Goal: Information Seeking & Learning: Learn about a topic

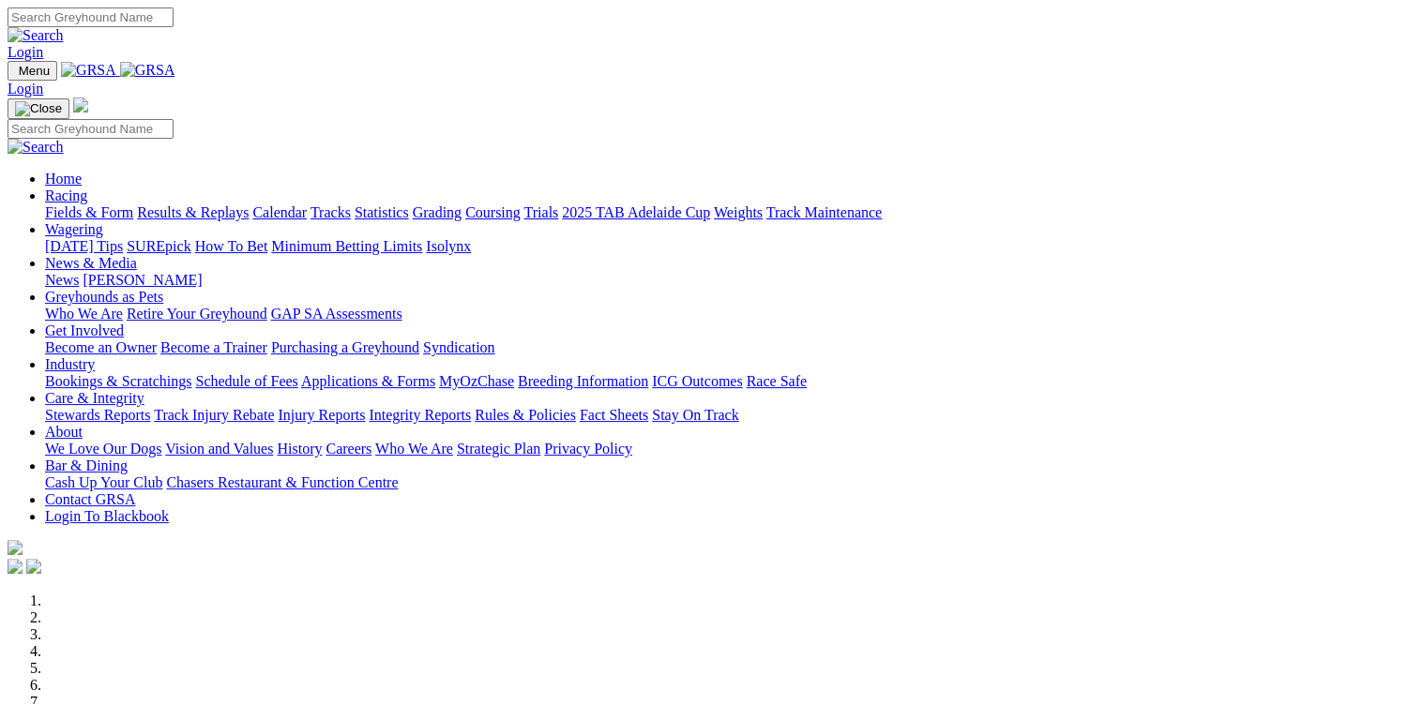
click at [248, 204] on link "Results & Replays" at bounding box center [193, 212] width 112 height 16
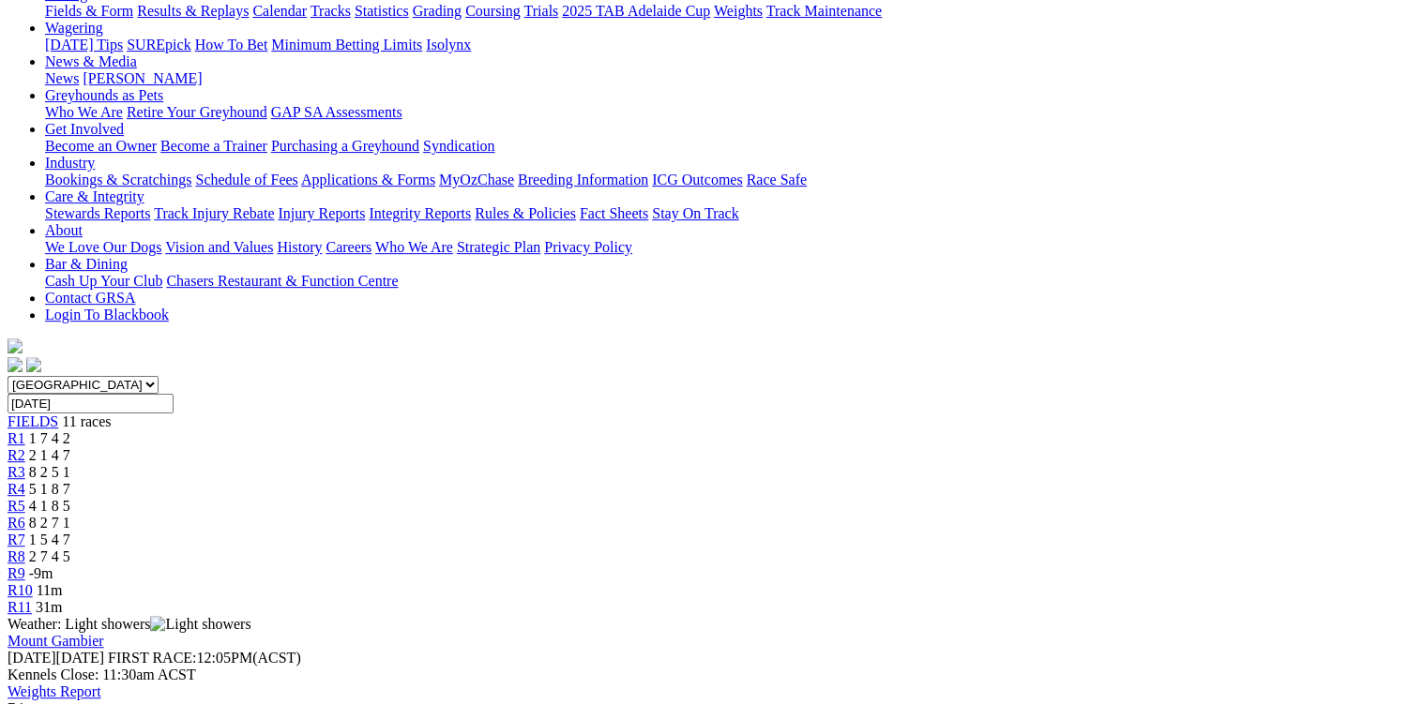
scroll to position [225, 0]
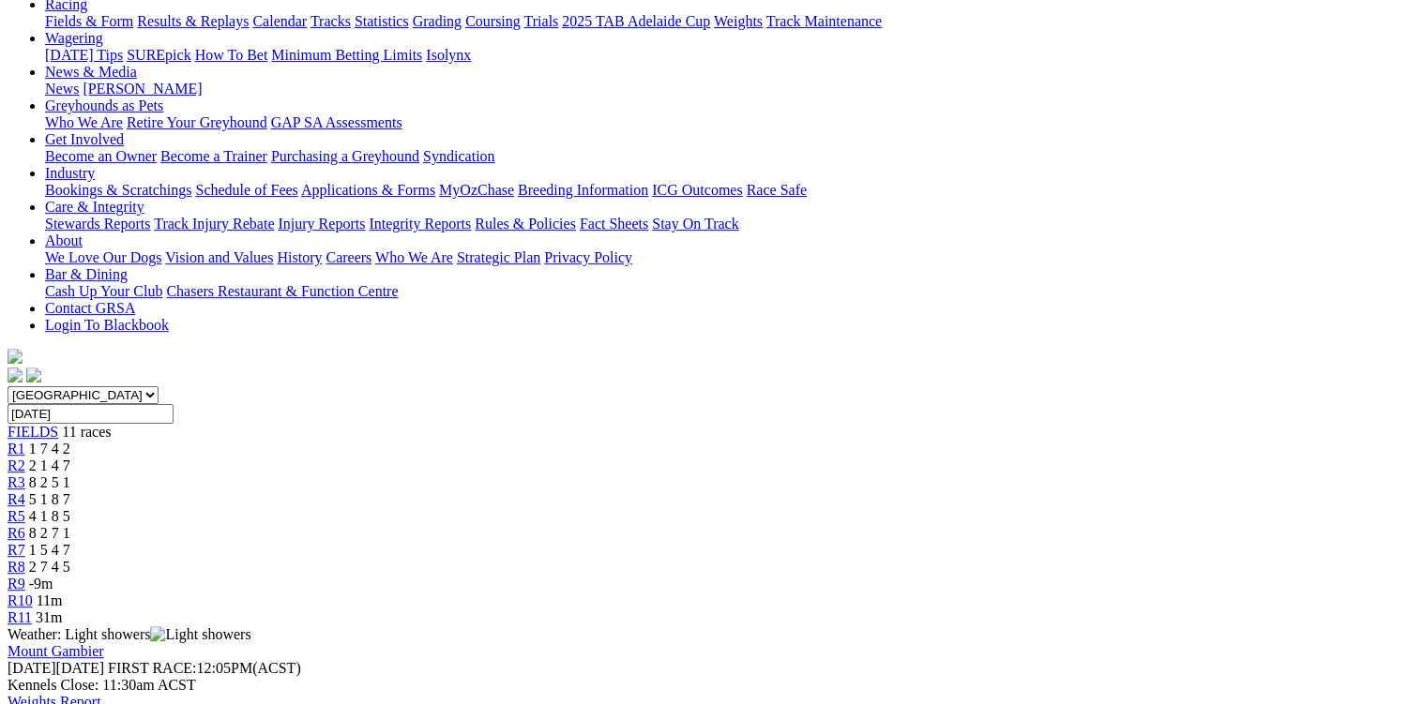
click at [25, 458] on span "R2" at bounding box center [17, 466] width 18 height 16
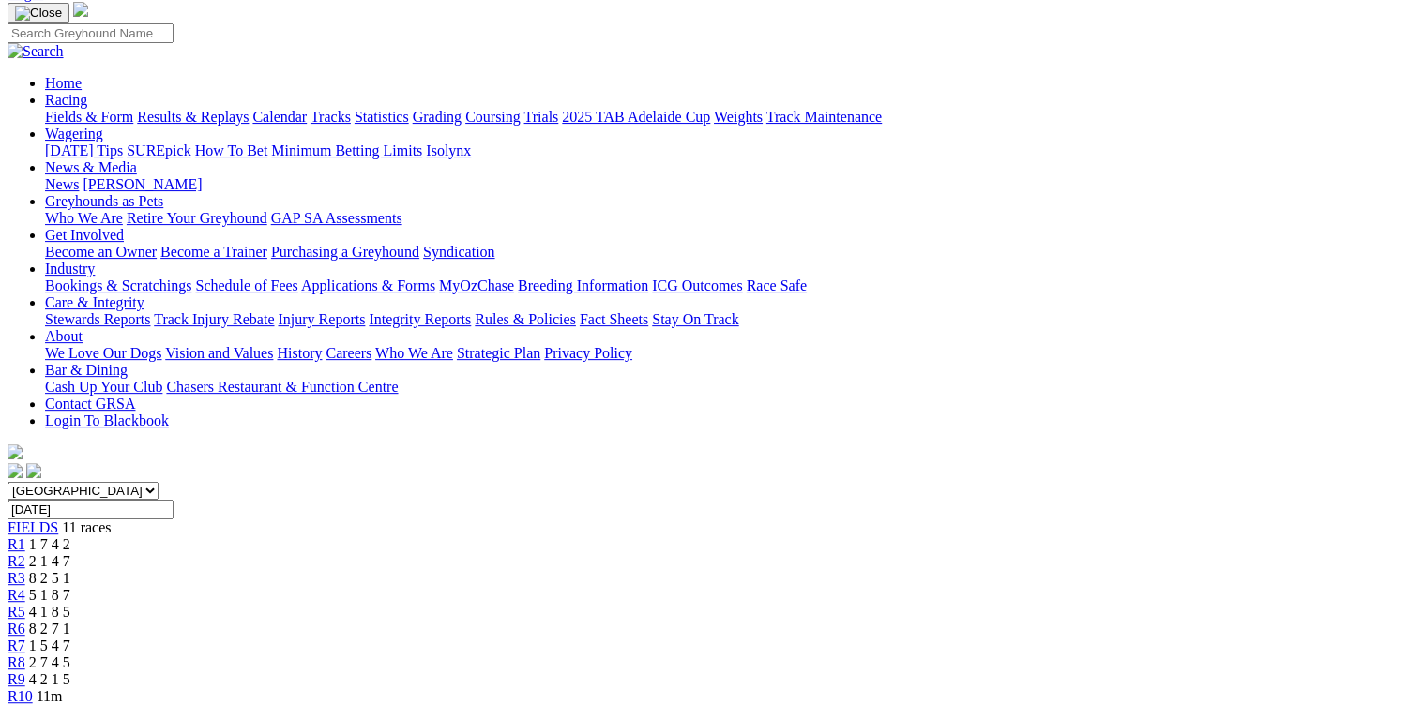
scroll to position [225, 0]
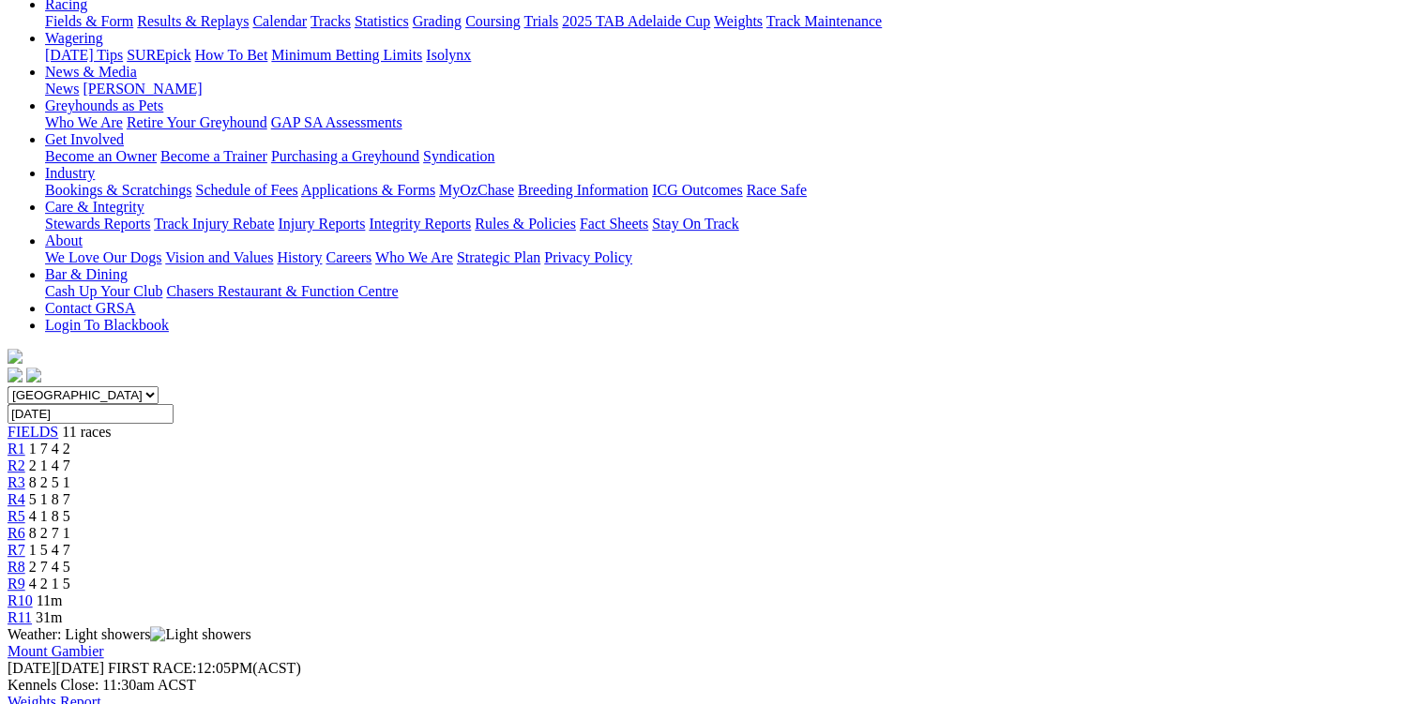
click at [25, 475] on span "R3" at bounding box center [17, 483] width 18 height 16
click at [25, 491] on link "R4" at bounding box center [17, 499] width 18 height 16
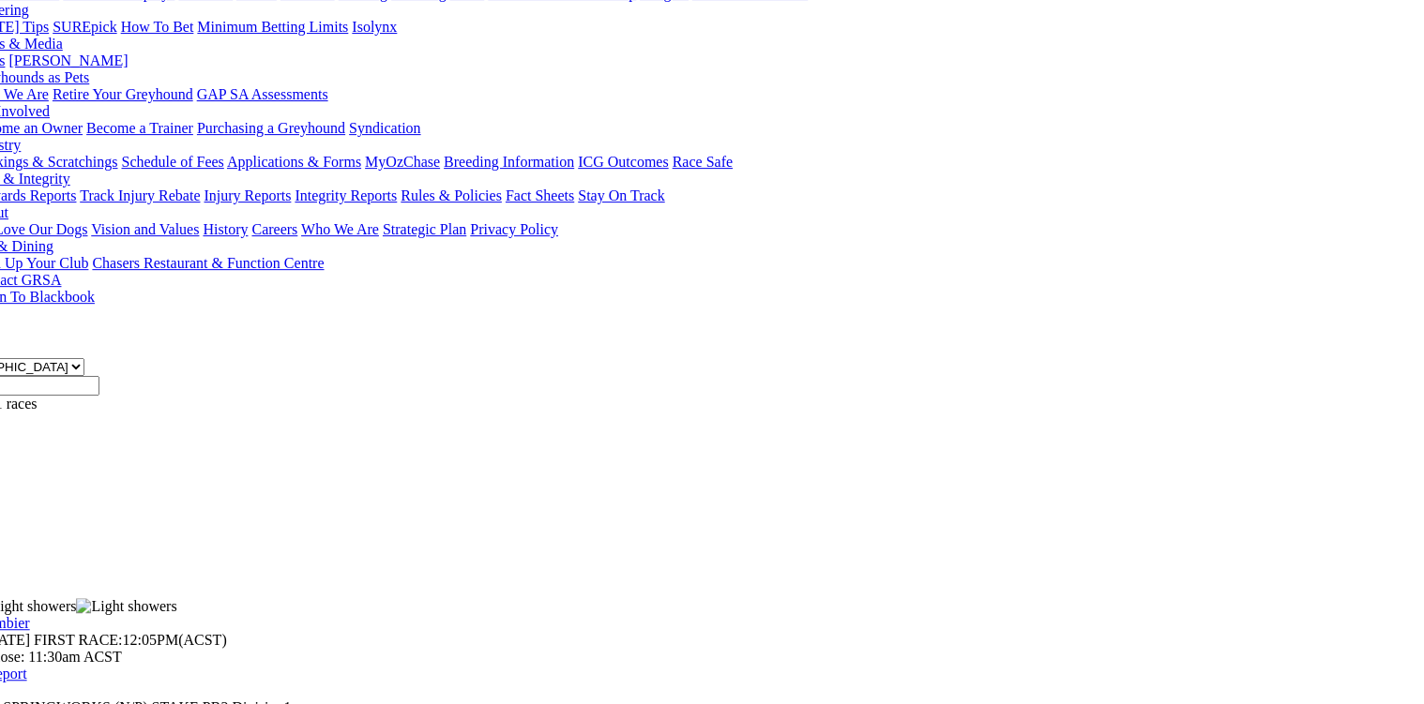
scroll to position [259, 74]
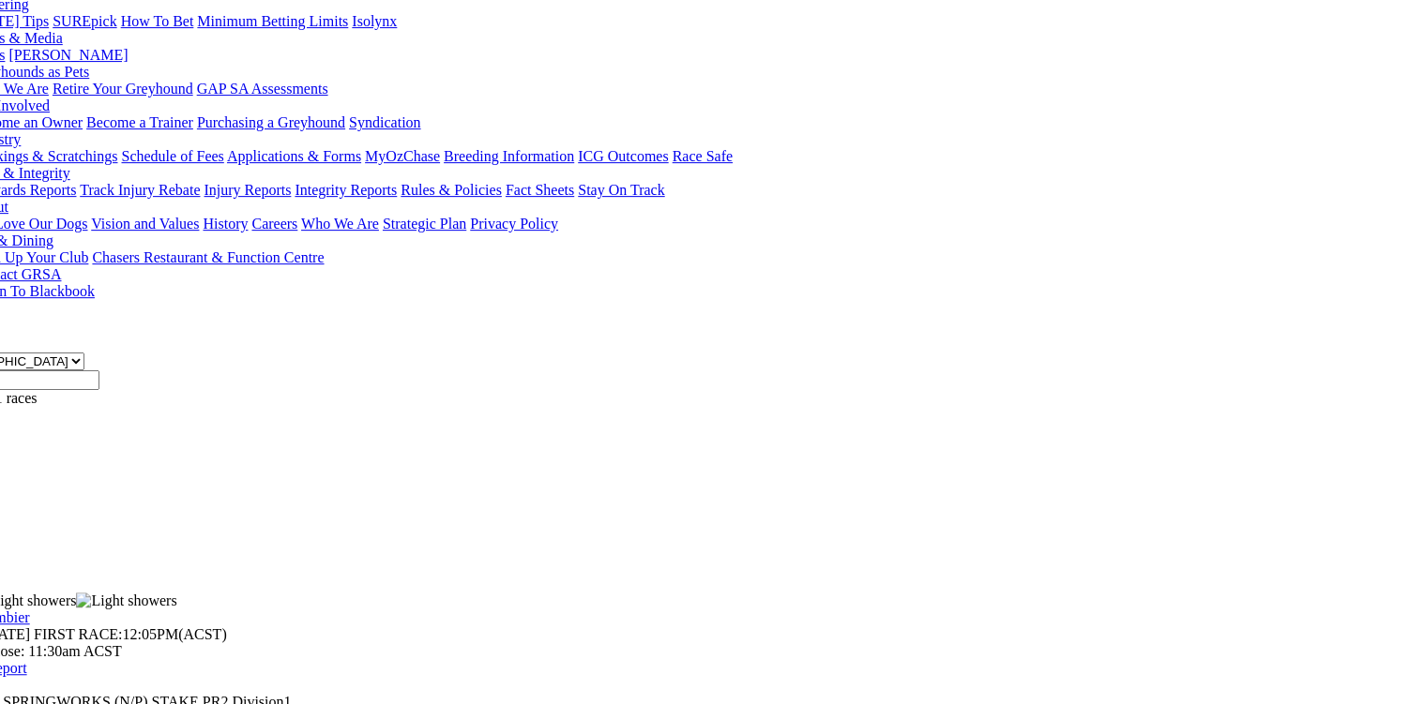
click at [611, 475] on div "R5 4 1 8 5" at bounding box center [637, 483] width 1409 height 17
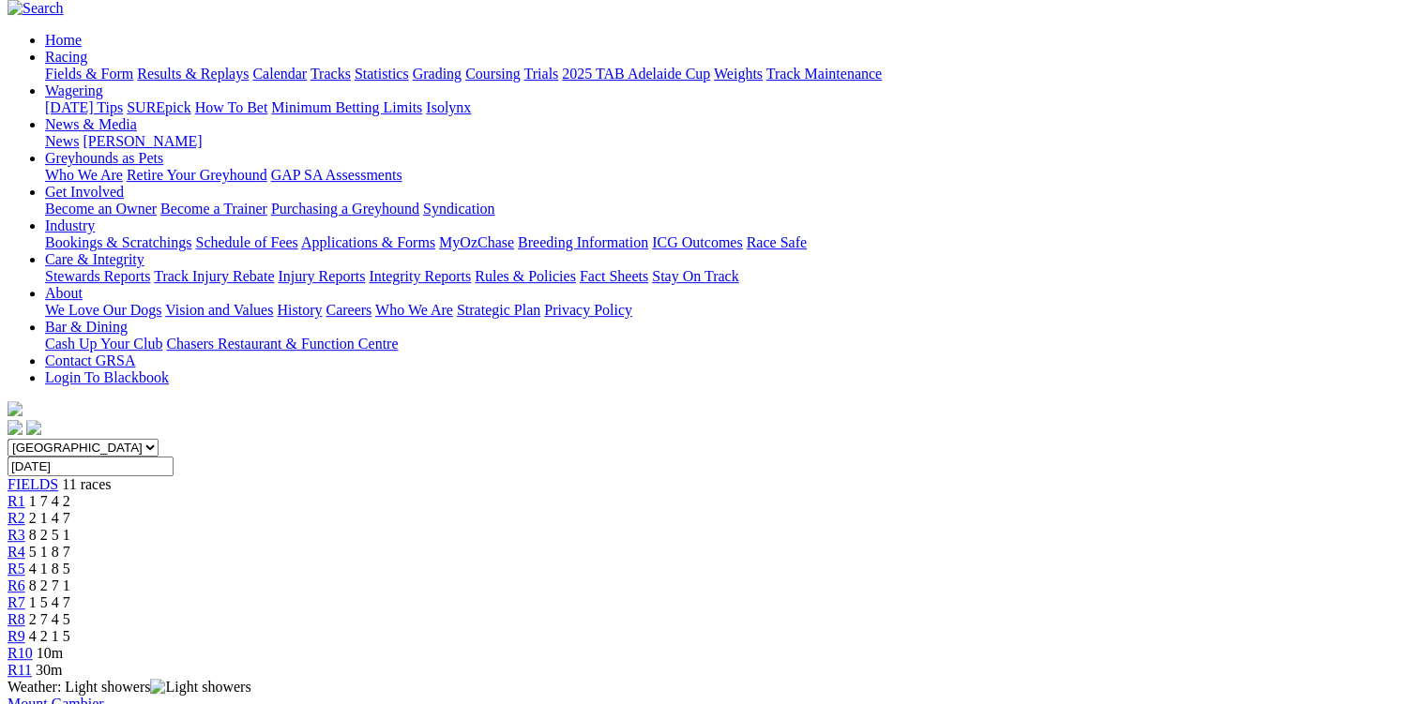
scroll to position [225, 0]
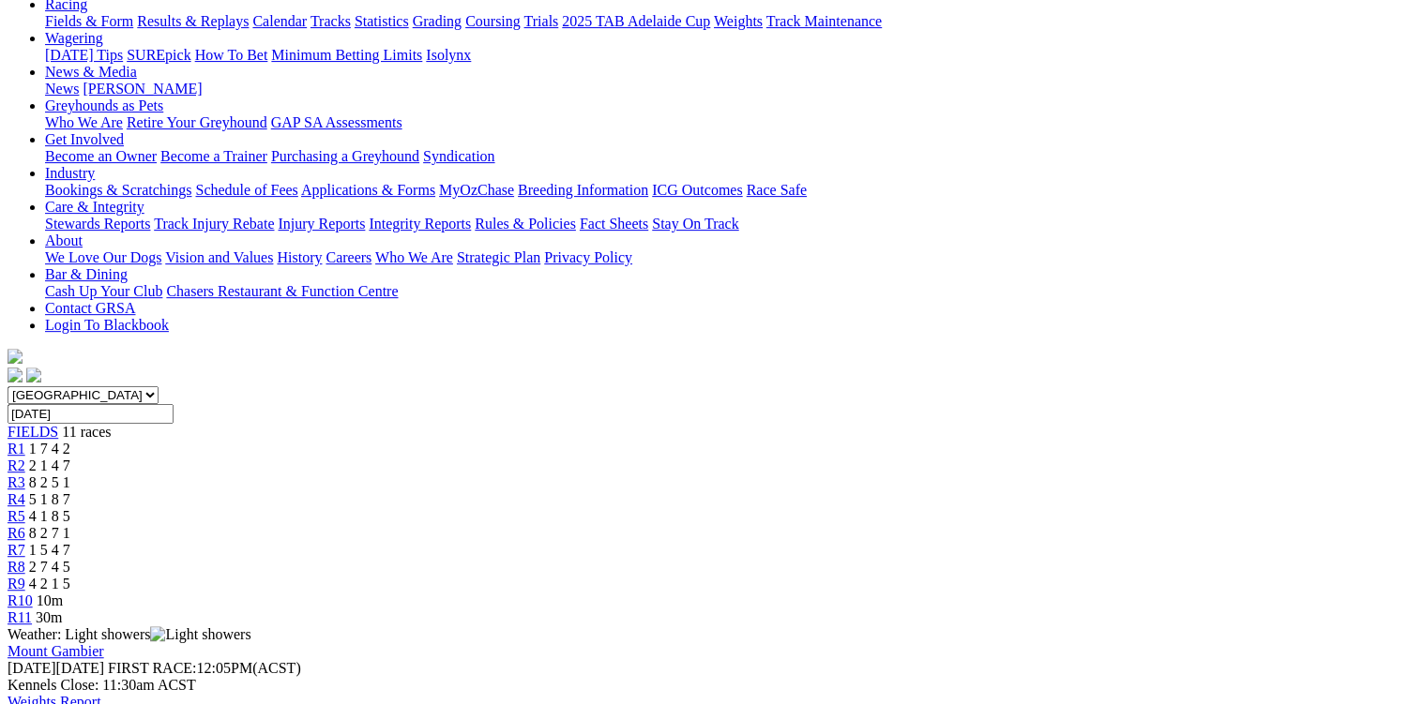
click at [25, 525] on span "R6" at bounding box center [17, 533] width 18 height 16
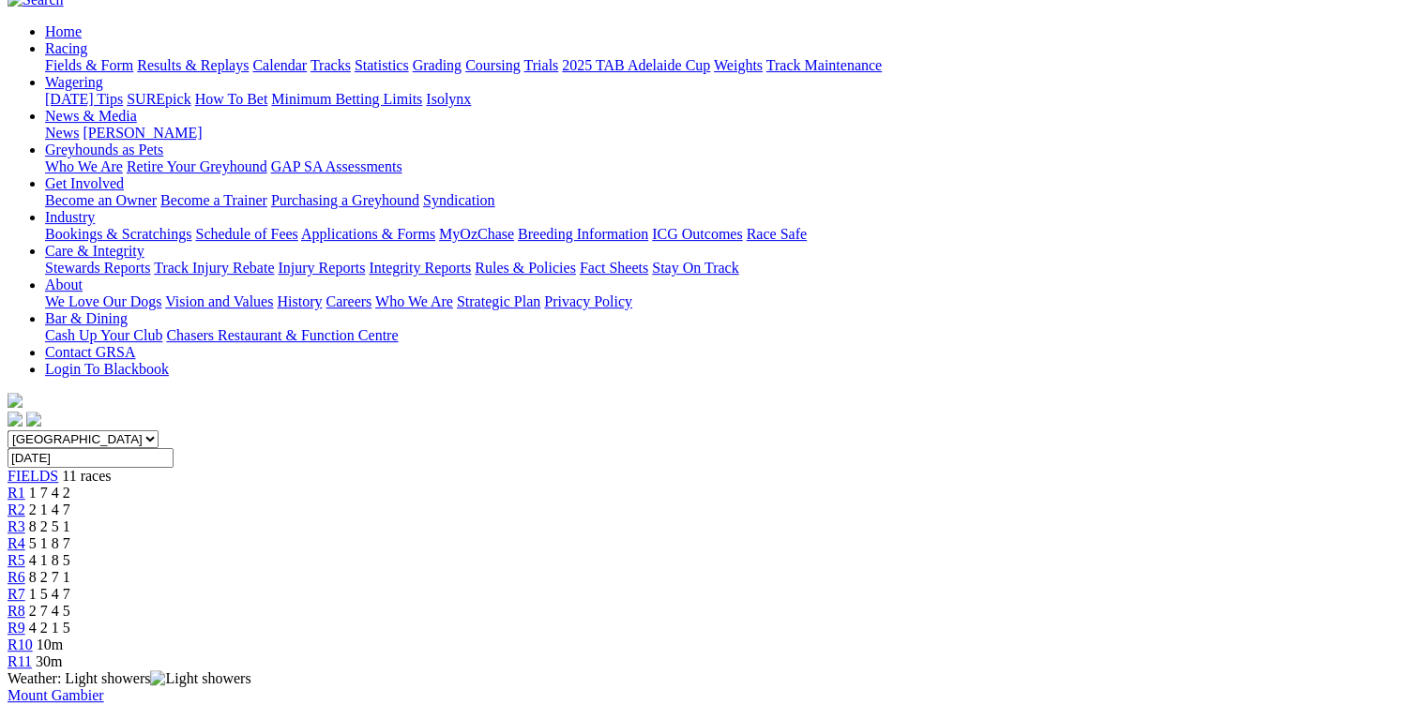
scroll to position [225, 0]
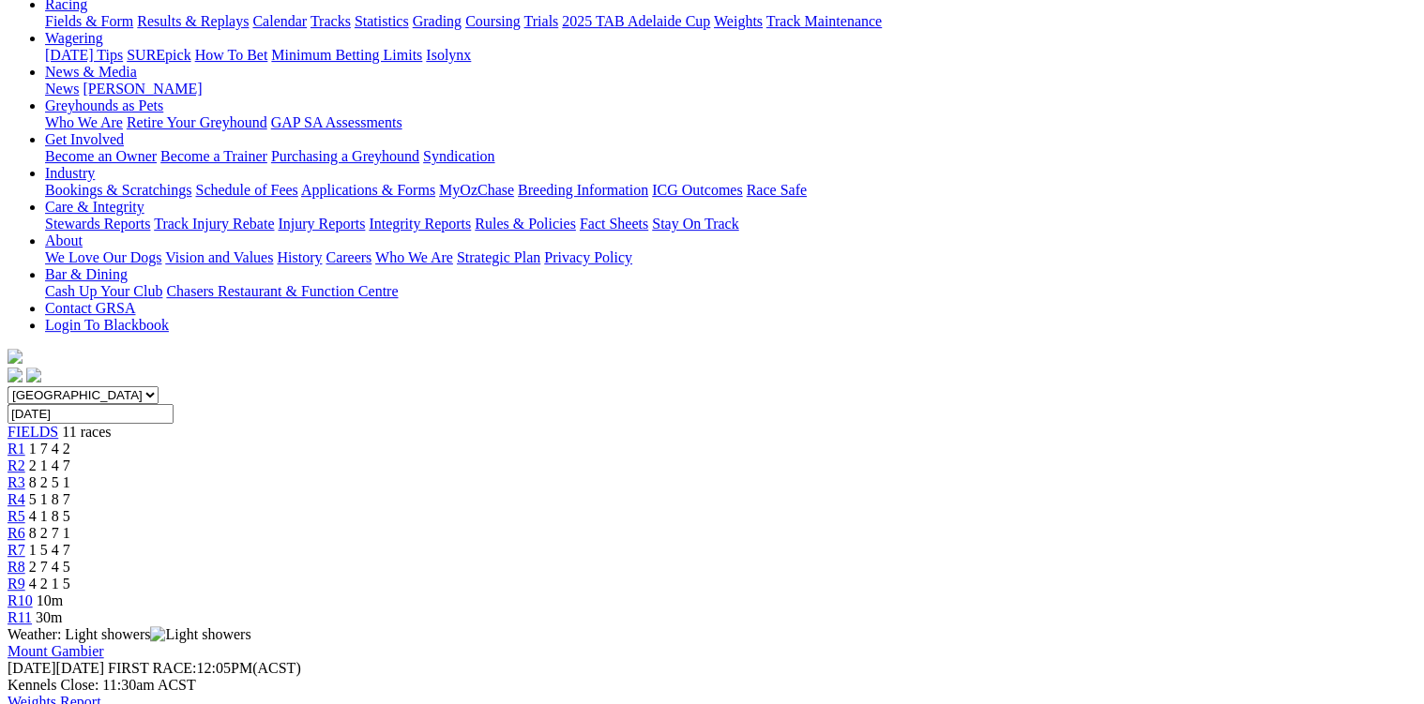
click at [70, 542] on span "1 5 4 7" at bounding box center [49, 550] width 41 height 16
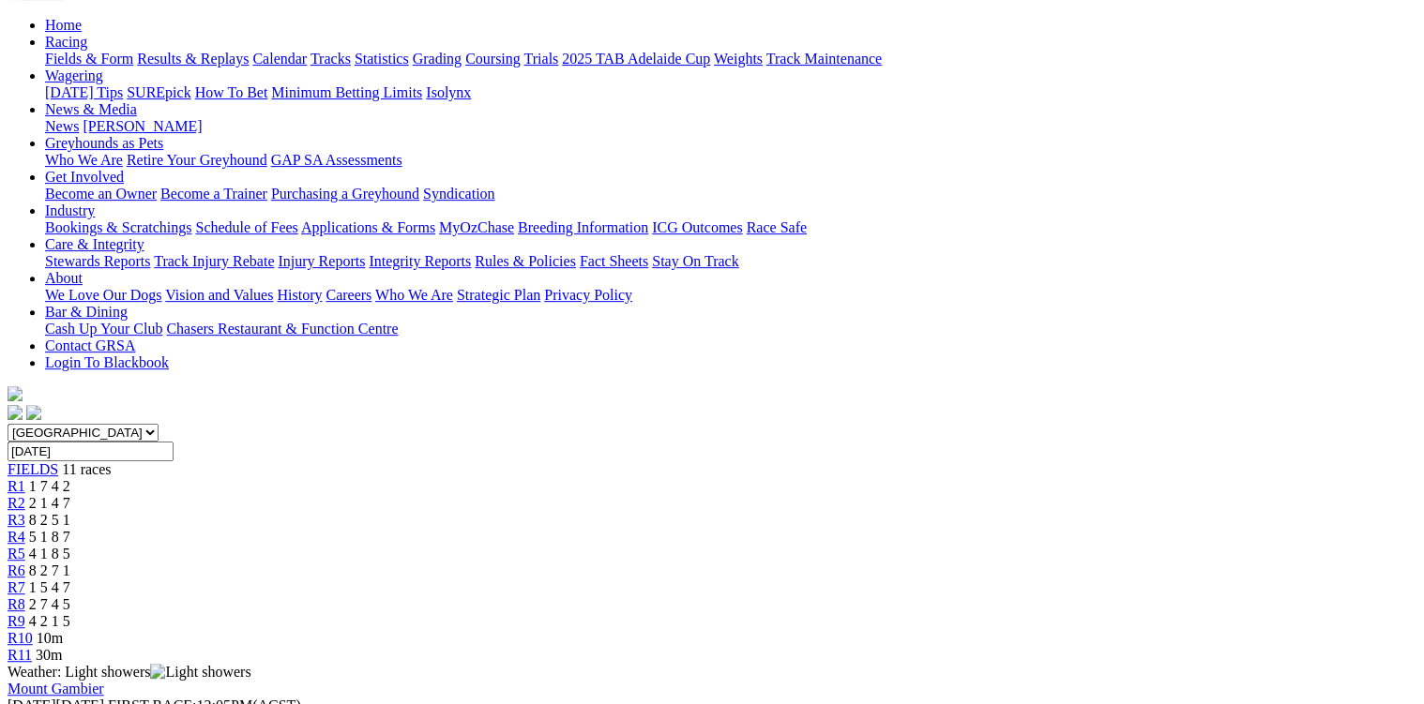
scroll to position [225, 0]
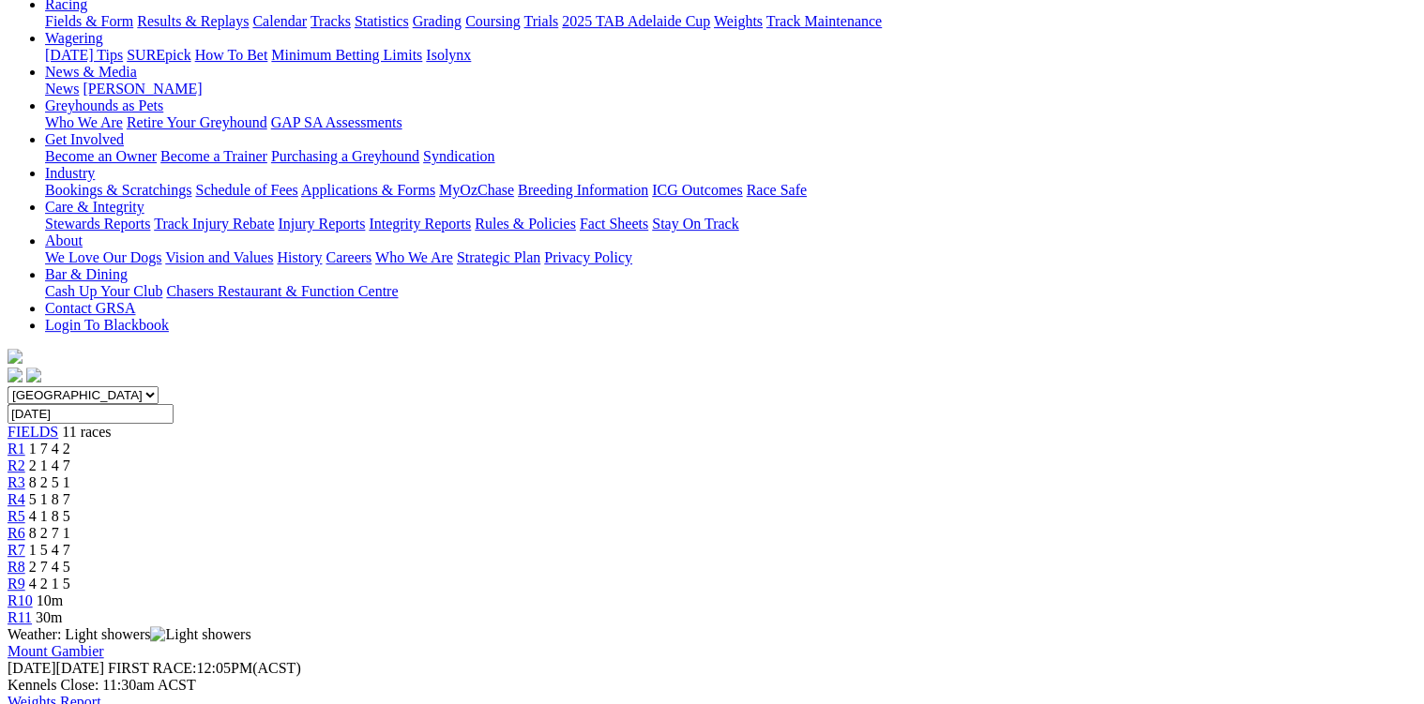
click at [25, 559] on link "R8" at bounding box center [17, 567] width 18 height 16
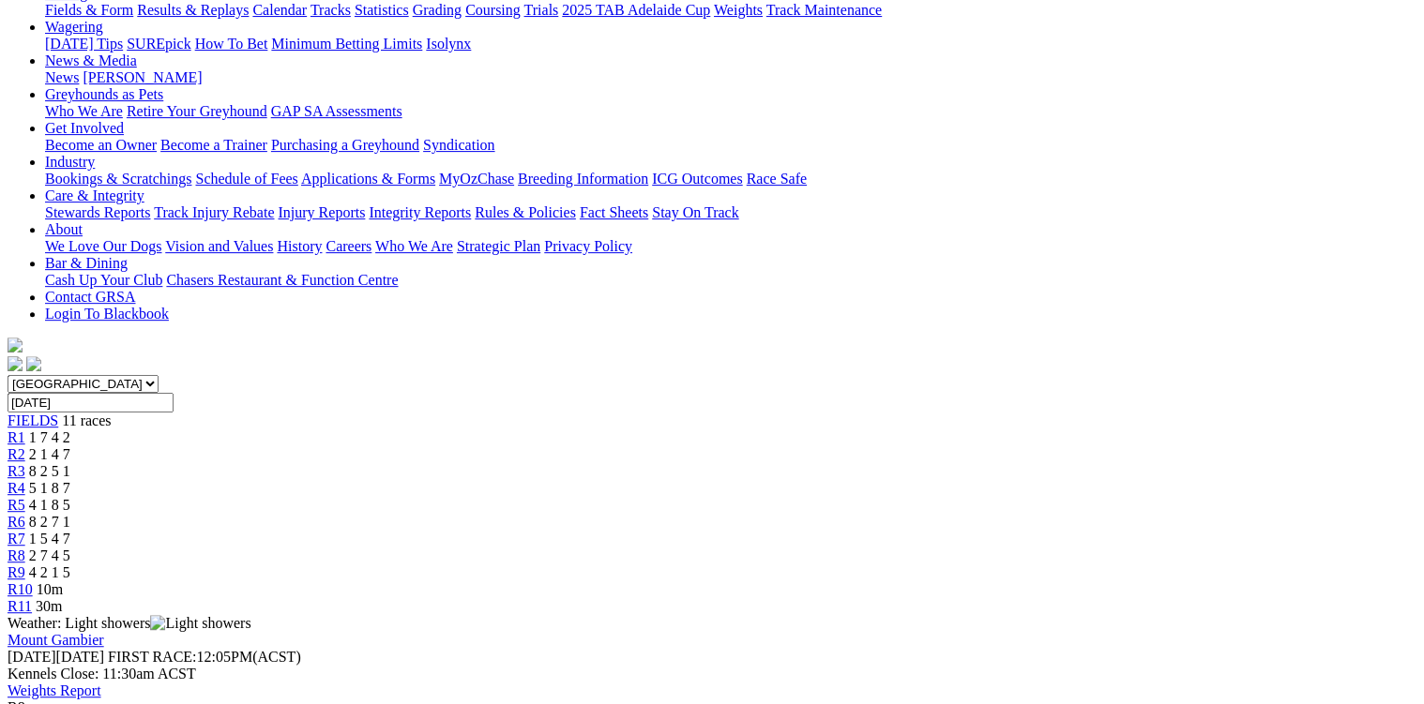
scroll to position [225, 0]
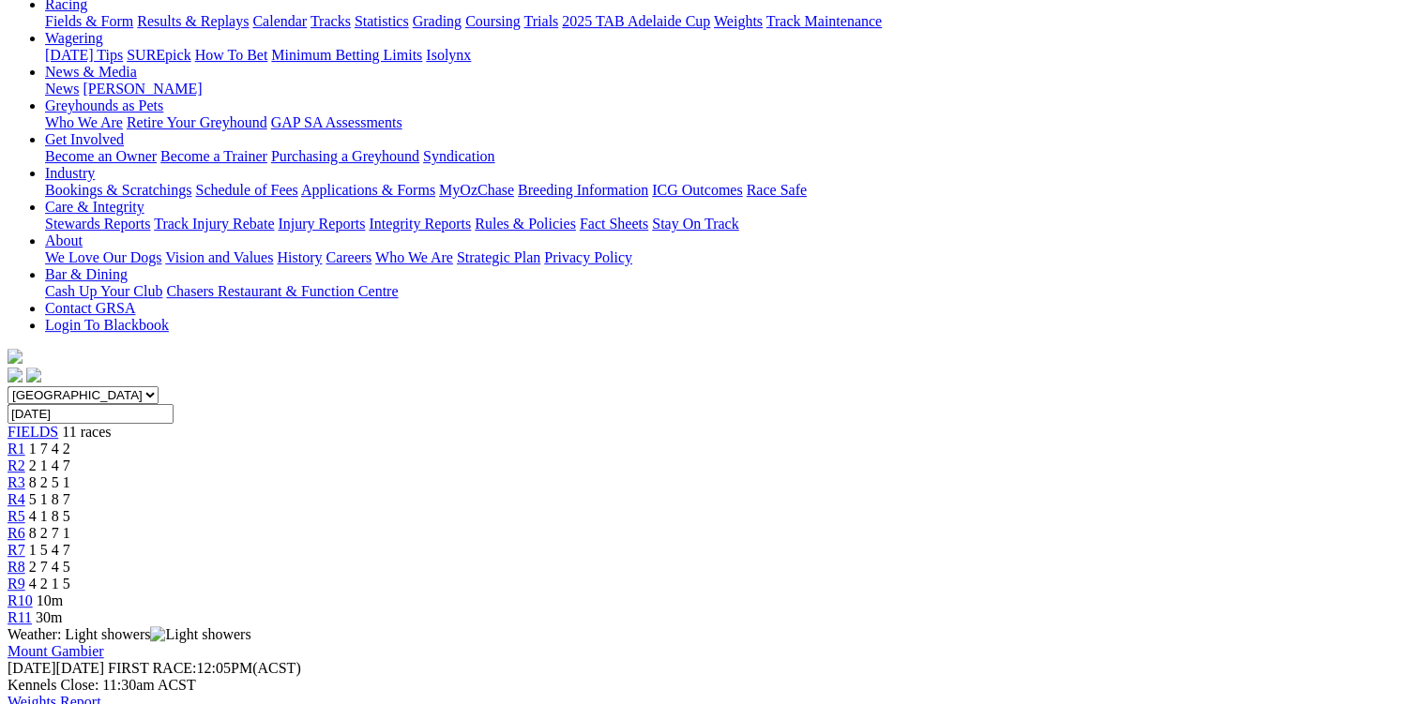
click at [1072, 576] on div "R9 4 2 1 5" at bounding box center [712, 584] width 1409 height 17
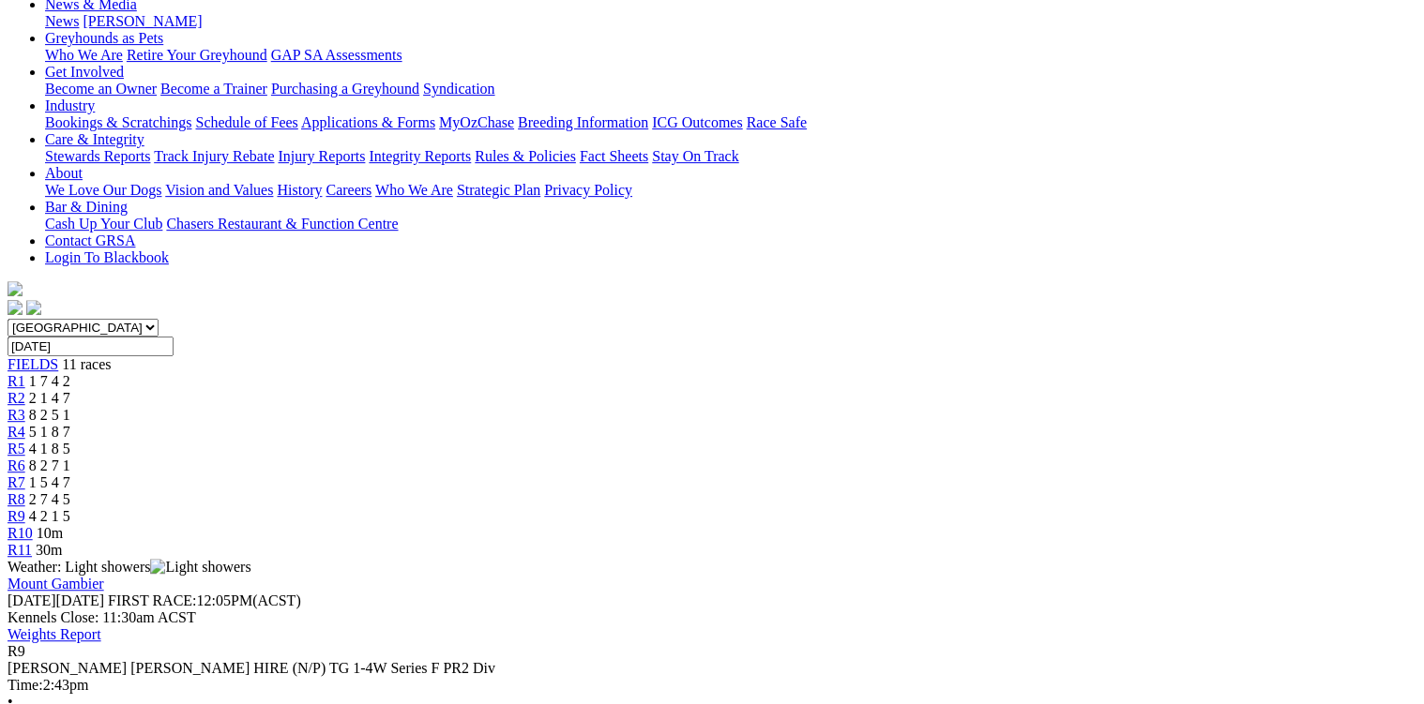
scroll to position [300, 0]
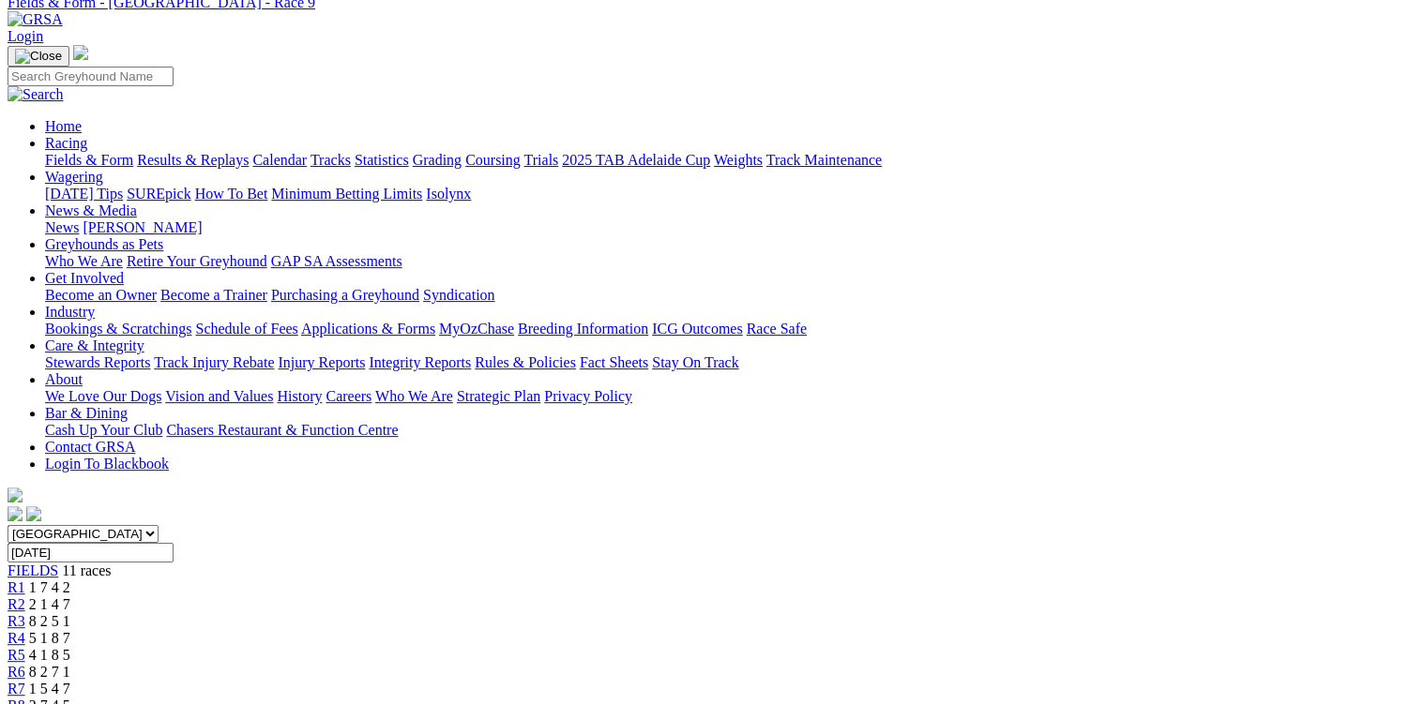
scroll to position [0, 0]
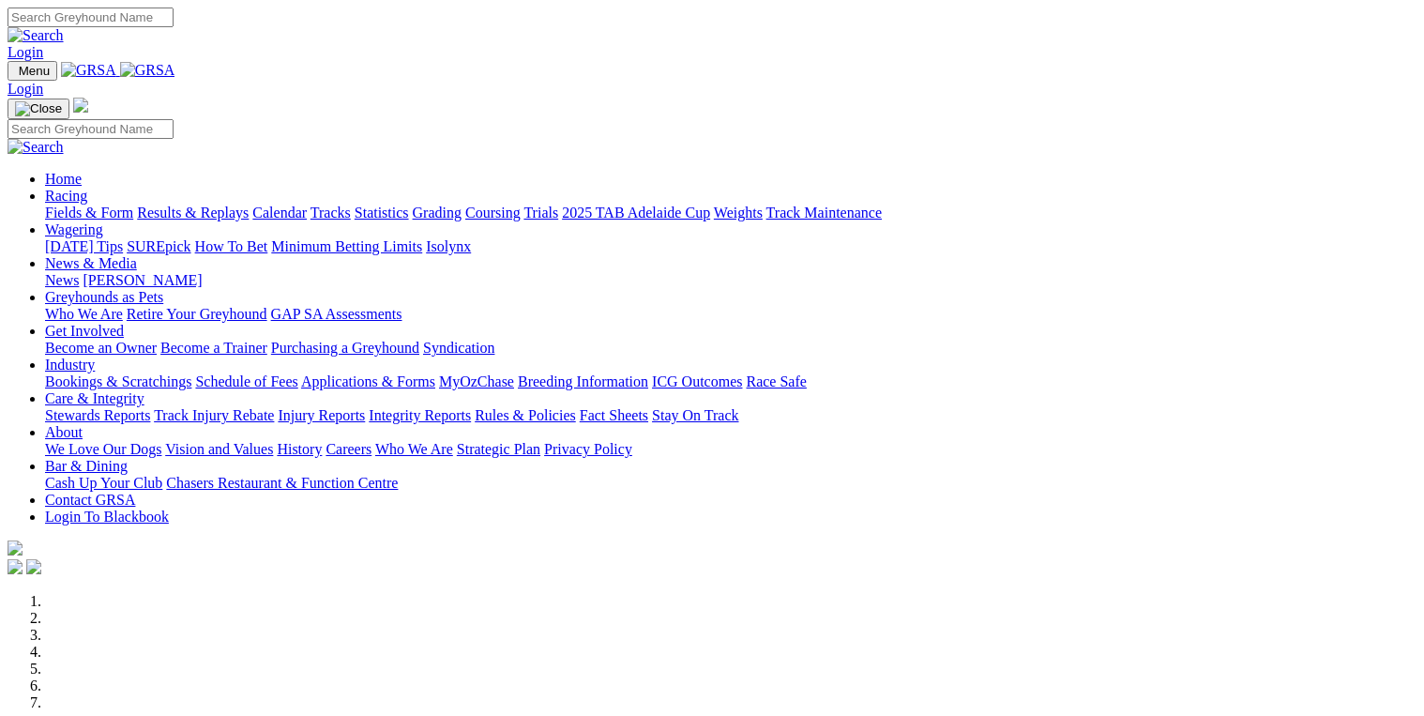
scroll to position [750, 0]
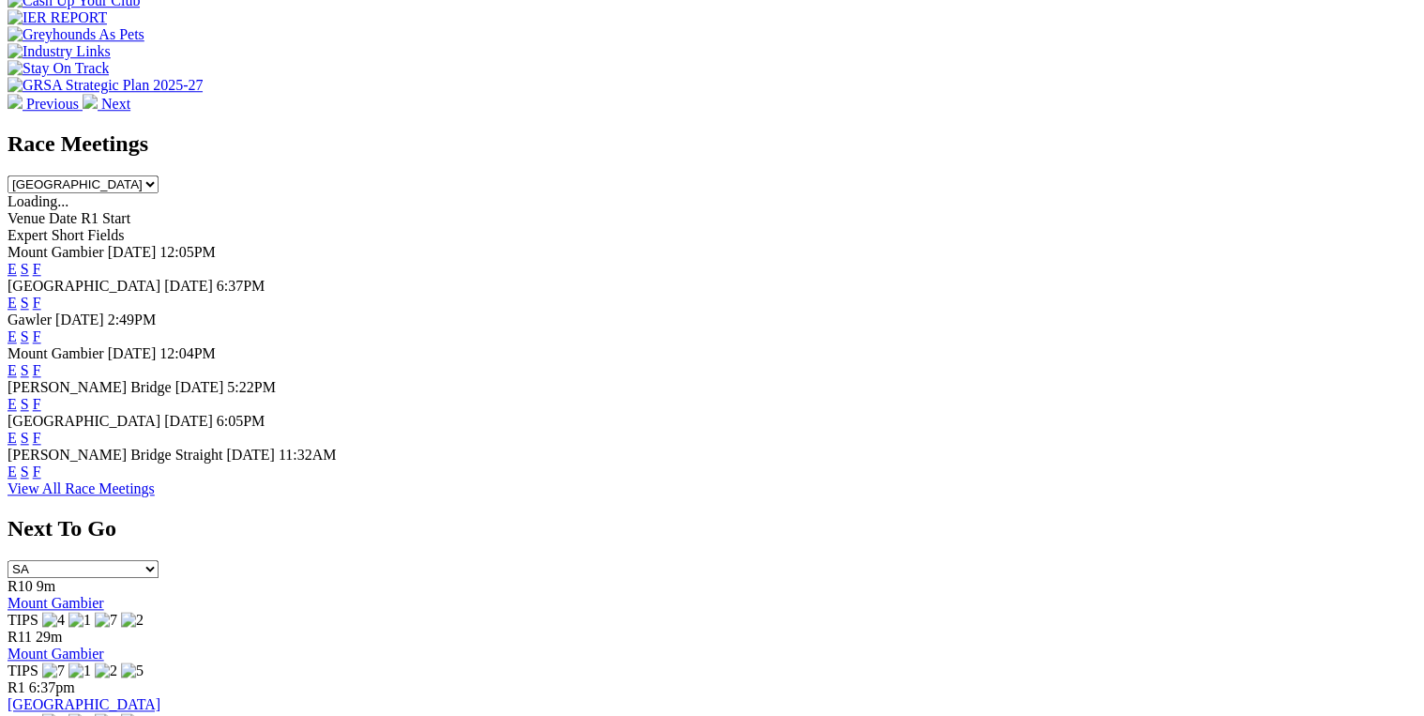
click at [41, 362] on link "F" at bounding box center [37, 370] width 8 height 16
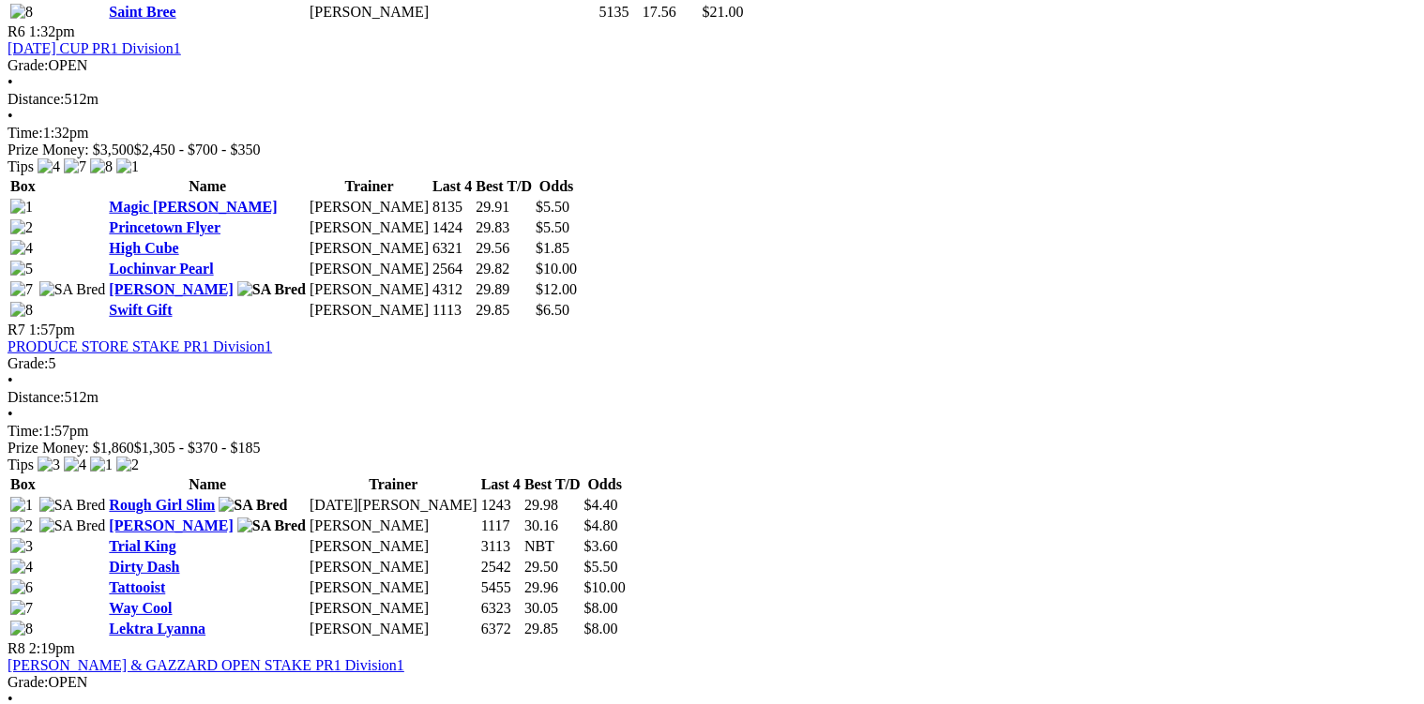
scroll to position [2626, 0]
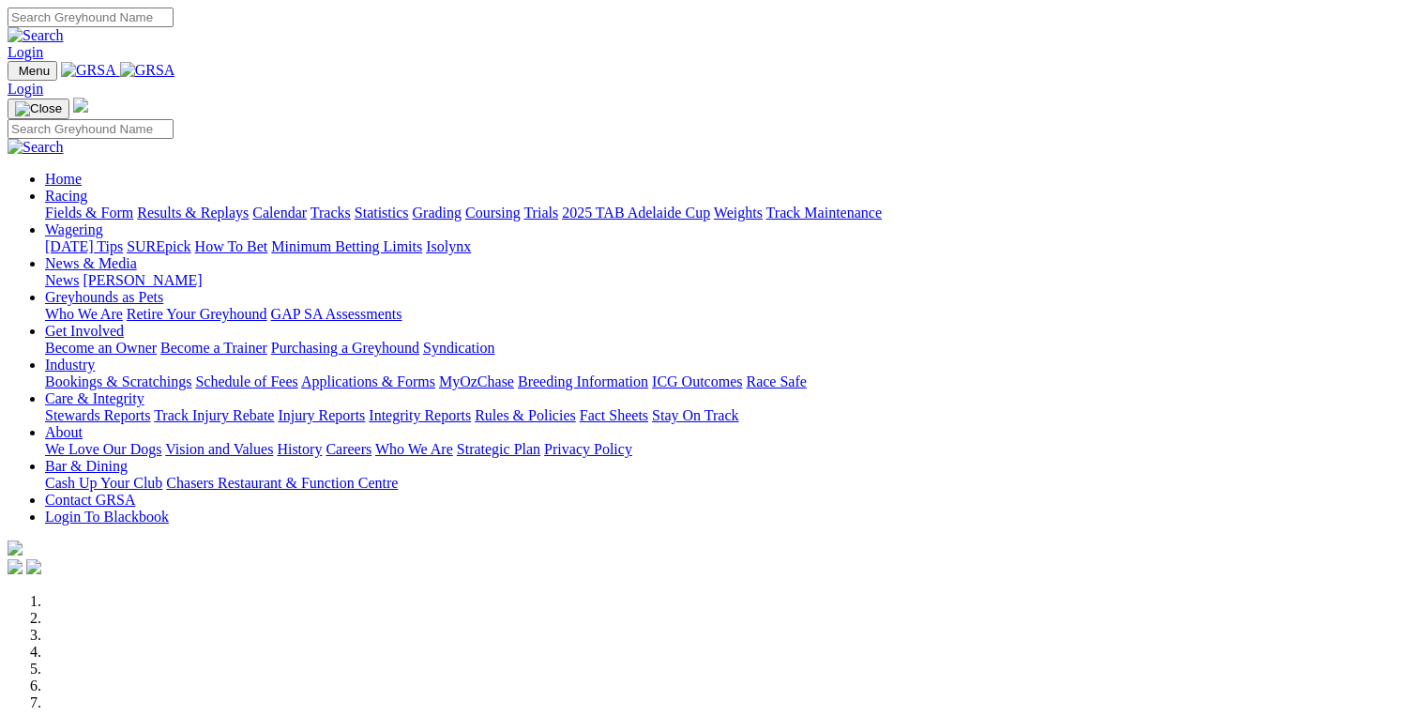
scroll to position [753, 0]
